Goal: Task Accomplishment & Management: Complete application form

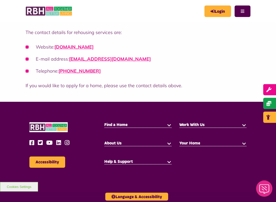
scroll to position [83, 0]
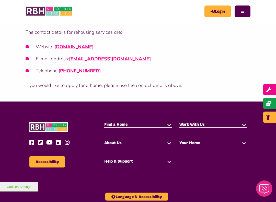
click at [160, 124] on h5 "Find a Home" at bounding box center [137, 125] width 67 height 6
click at [124, 126] on h5 "Find a Home" at bounding box center [137, 125] width 67 height 6
click at [170, 125] on button "button" at bounding box center [168, 124] width 5 height 5
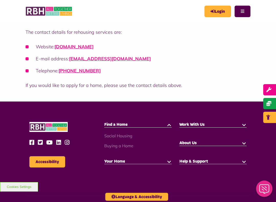
click at [128, 135] on link "Social Housing" at bounding box center [118, 135] width 28 height 5
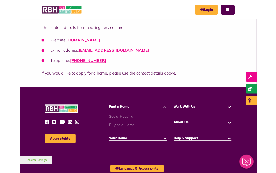
scroll to position [97, 0]
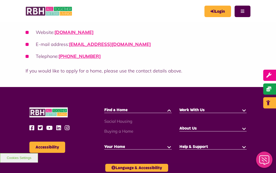
click at [205, 65] on div "Rochdale Borough Council are responsible for housing allocations and rehousing.…" at bounding box center [138, 37] width 225 height 75
click at [221, 15] on link "Login" at bounding box center [217, 11] width 27 height 11
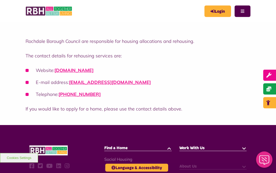
scroll to position [59, 0]
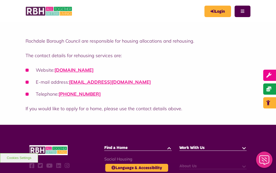
click at [244, 10] on button "Menu" at bounding box center [242, 11] width 16 height 11
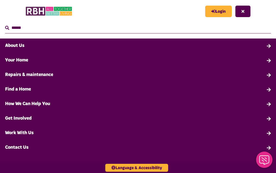
click at [271, 90] on link "Find a Home" at bounding box center [138, 89] width 276 height 15
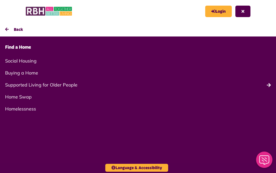
click at [17, 62] on link "Social Housing" at bounding box center [138, 61] width 276 height 12
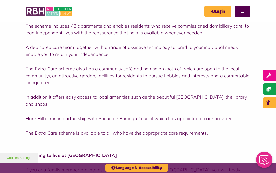
scroll to position [117, 0]
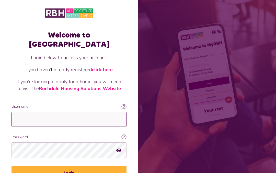
click at [104, 112] on input "Username" at bounding box center [68, 119] width 115 height 15
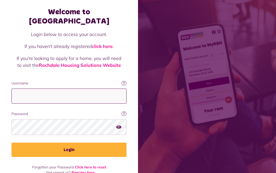
scroll to position [25, 0]
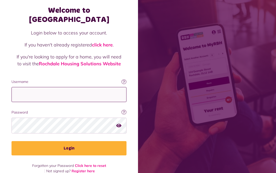
type input "**********"
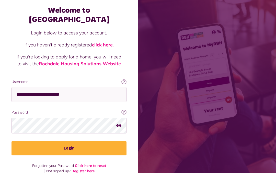
click at [83, 142] on button "Login" at bounding box center [68, 148] width 115 height 14
click at [100, 143] on button "Login" at bounding box center [68, 148] width 115 height 14
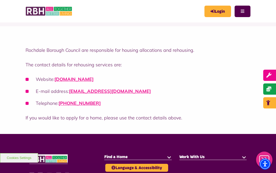
scroll to position [37, 0]
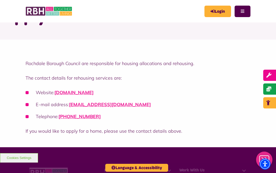
click at [246, 13] on button "Menu" at bounding box center [242, 11] width 16 height 11
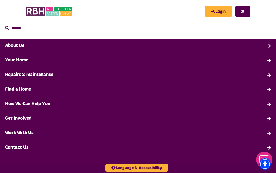
click at [220, 13] on link "Login" at bounding box center [218, 11] width 27 height 11
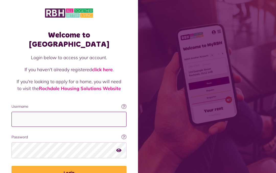
click at [110, 112] on input "Username" at bounding box center [68, 119] width 115 height 15
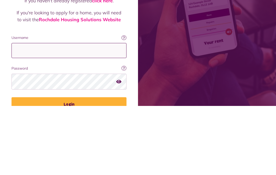
click at [77, 112] on input "Username" at bounding box center [68, 119] width 115 height 15
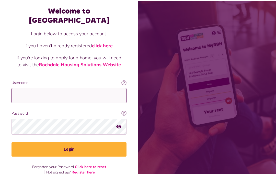
scroll to position [23, 0]
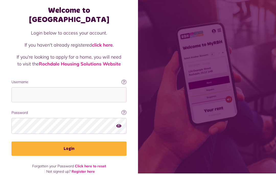
click at [105, 62] on link "Rochdale Housing Solutions Website" at bounding box center [80, 65] width 82 height 6
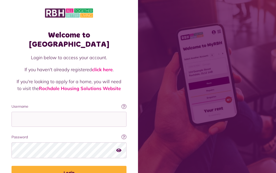
scroll to position [25, 0]
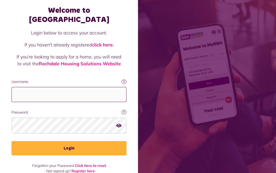
click at [102, 87] on input "Username" at bounding box center [68, 94] width 115 height 15
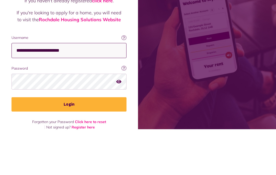
type input "**********"
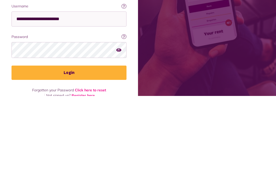
scroll to position [25, 0]
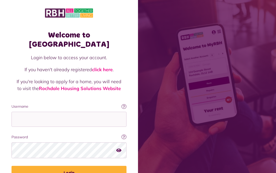
scroll to position [25, 0]
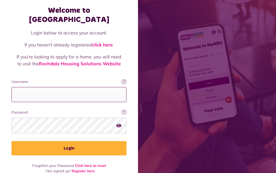
click at [79, 90] on input "Username" at bounding box center [68, 94] width 115 height 15
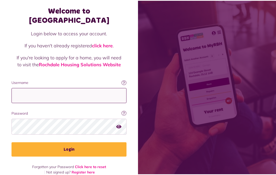
scroll to position [23, 0]
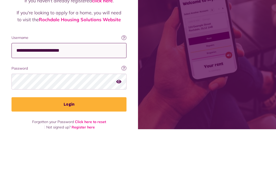
type input "**********"
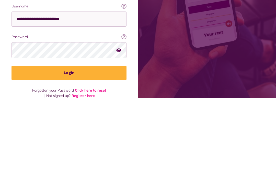
click at [120, 124] on button "button" at bounding box center [118, 127] width 5 height 7
click at [36, 143] on button "Login" at bounding box center [68, 150] width 115 height 14
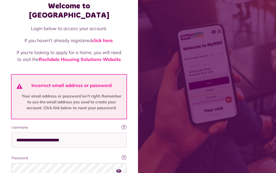
scroll to position [22, 0]
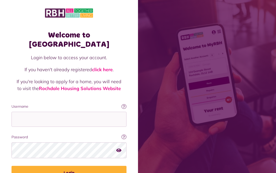
scroll to position [25, 0]
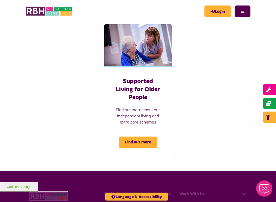
scroll to position [329, 0]
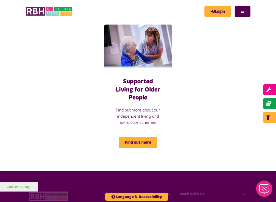
click at [147, 141] on span "Find out more" at bounding box center [138, 142] width 38 height 11
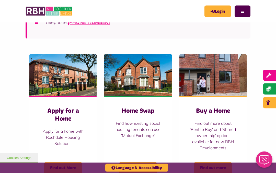
scroll to position [155, 0]
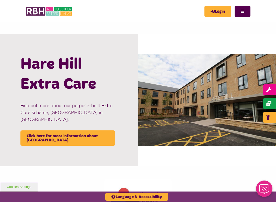
scroll to position [532, 0]
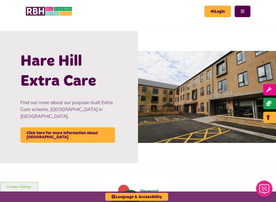
click at [94, 129] on link "Click here for more information about Hare Hill" at bounding box center [67, 134] width 94 height 15
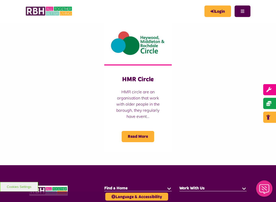
scroll to position [685, 0]
click at [142, 132] on span "Read More" at bounding box center [137, 136] width 32 height 11
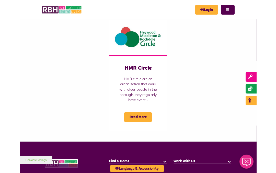
scroll to position [699, 0]
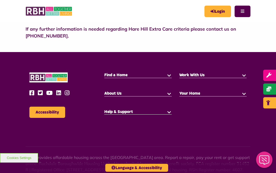
scroll to position [331, 0]
